Goal: Check status: Check status

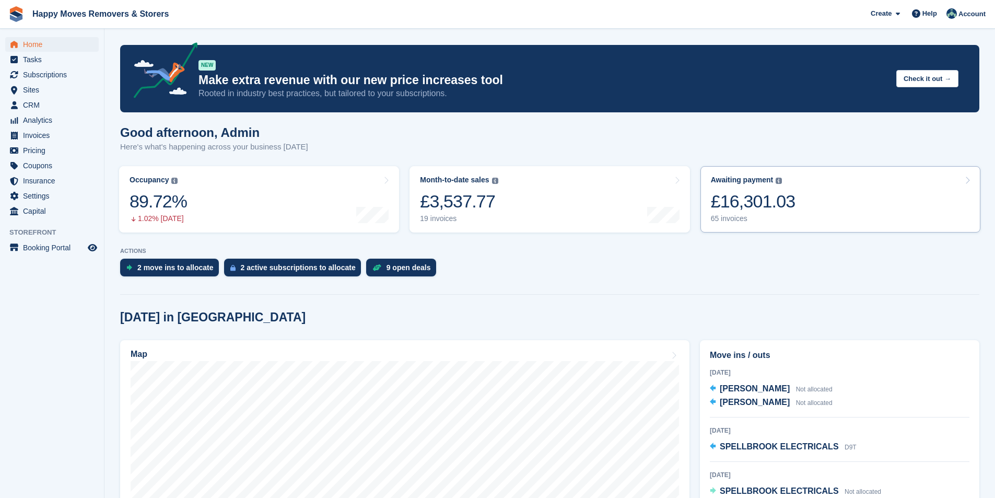
click at [719, 222] on div "65 invoices" at bounding box center [753, 218] width 85 height 9
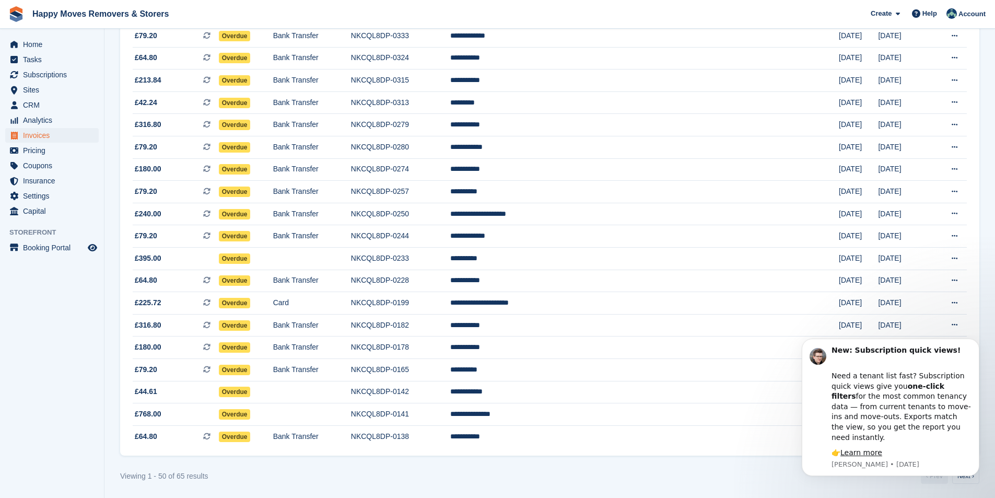
scroll to position [841, 0]
